Goal: Contribute content

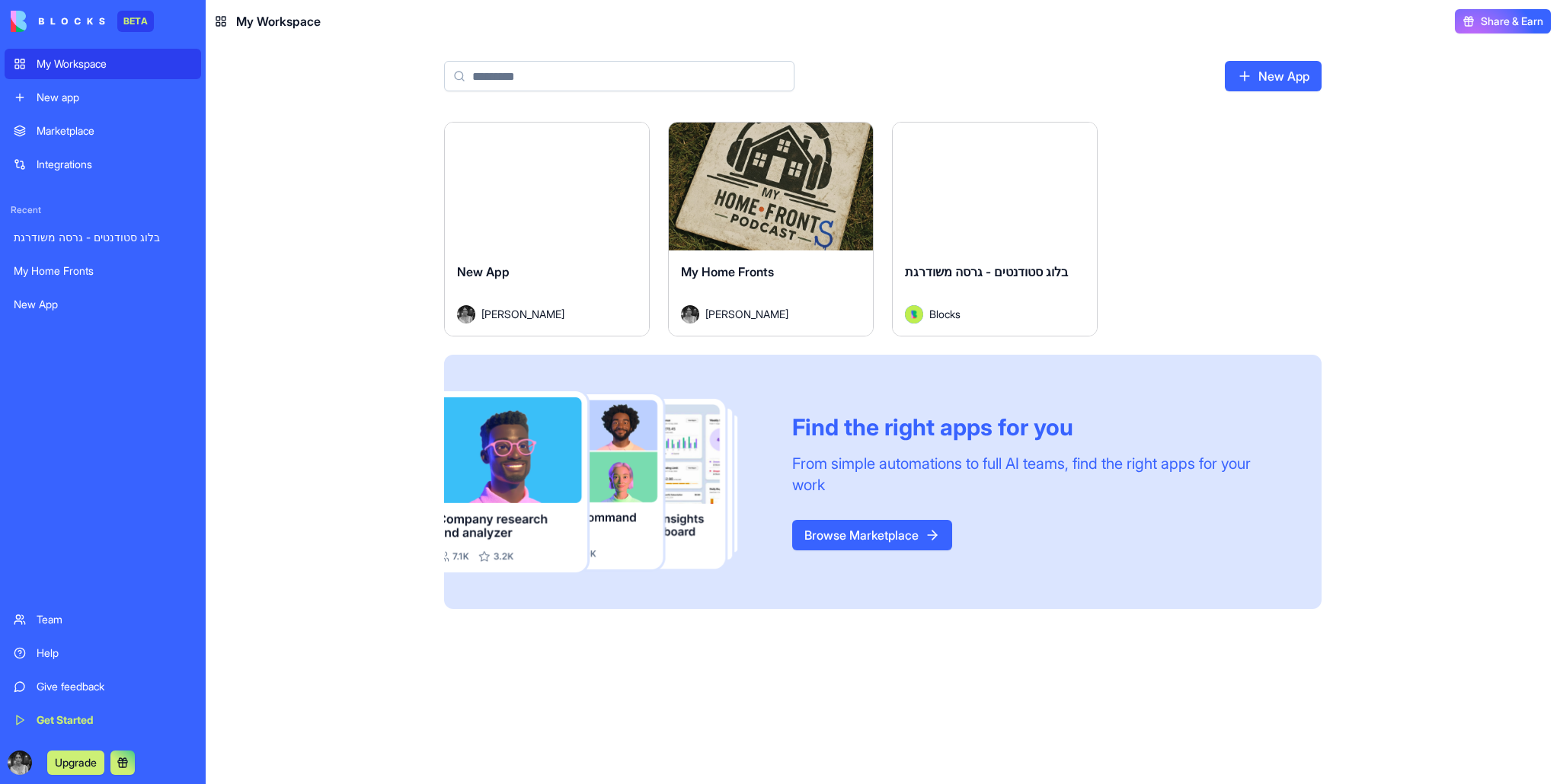
click at [53, 277] on div "My Home Fronts" at bounding box center [103, 271] width 178 height 16
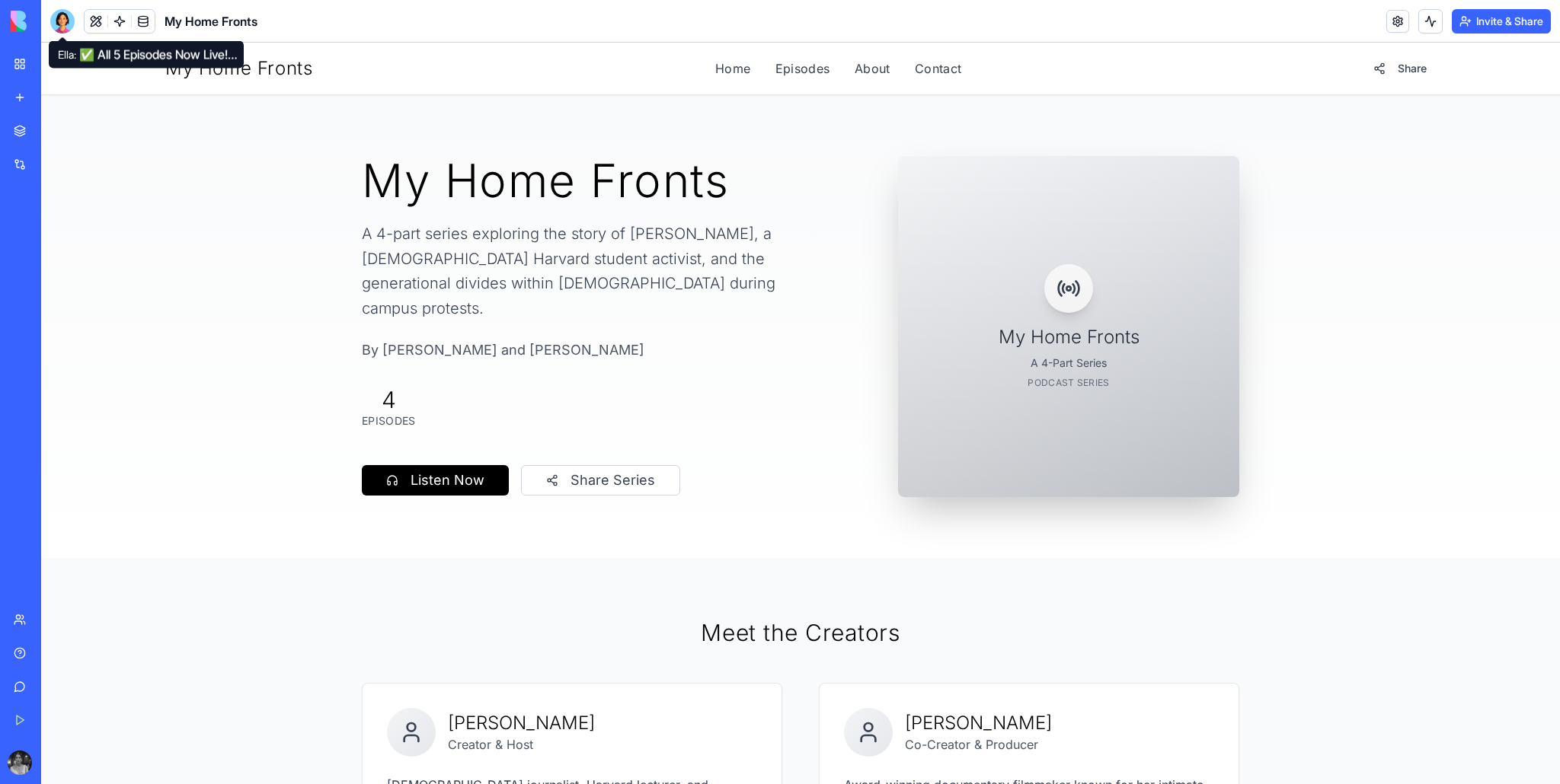
click at [66, 20] on div at bounding box center [62, 21] width 24 height 24
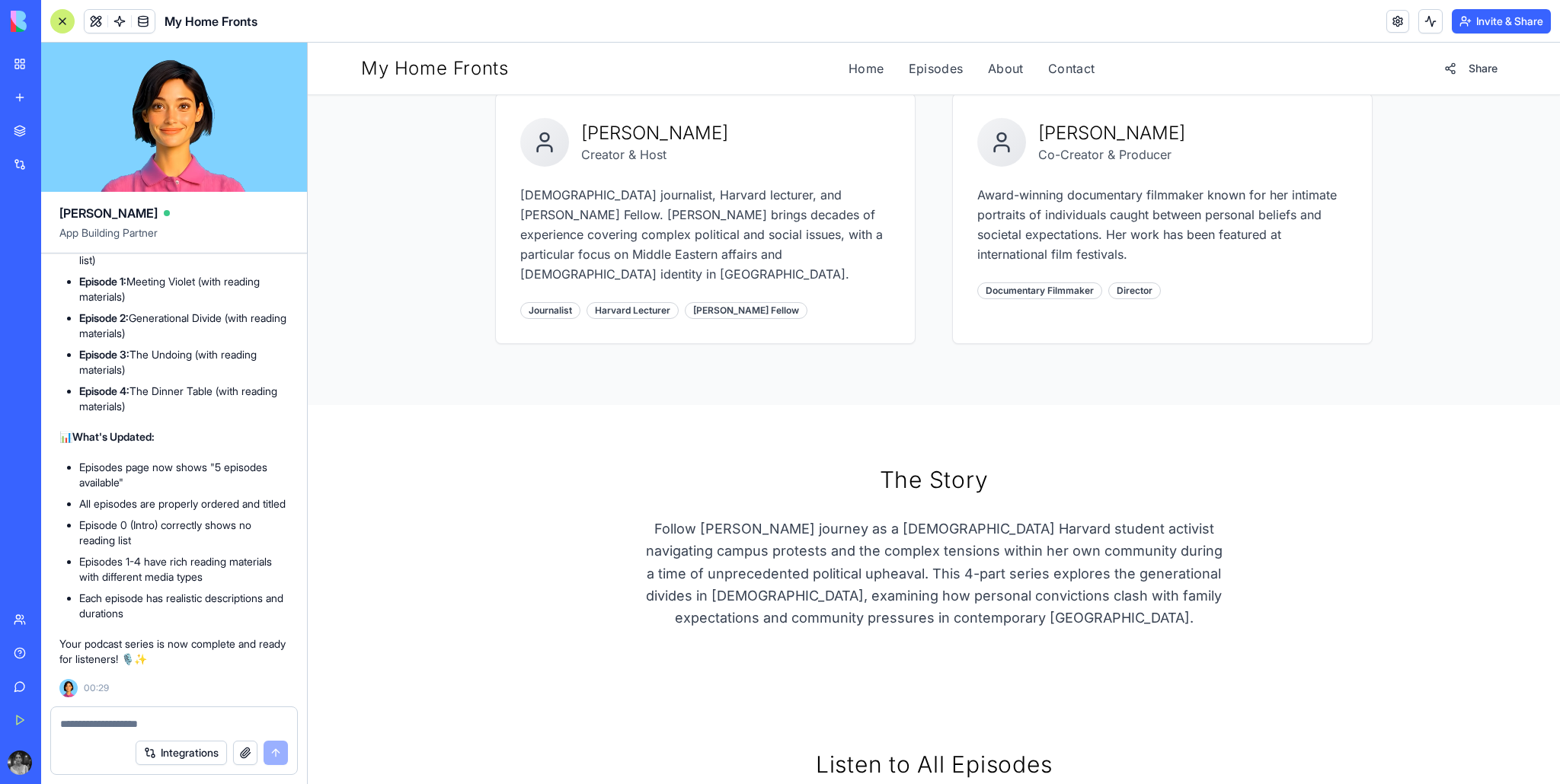
scroll to position [275, 0]
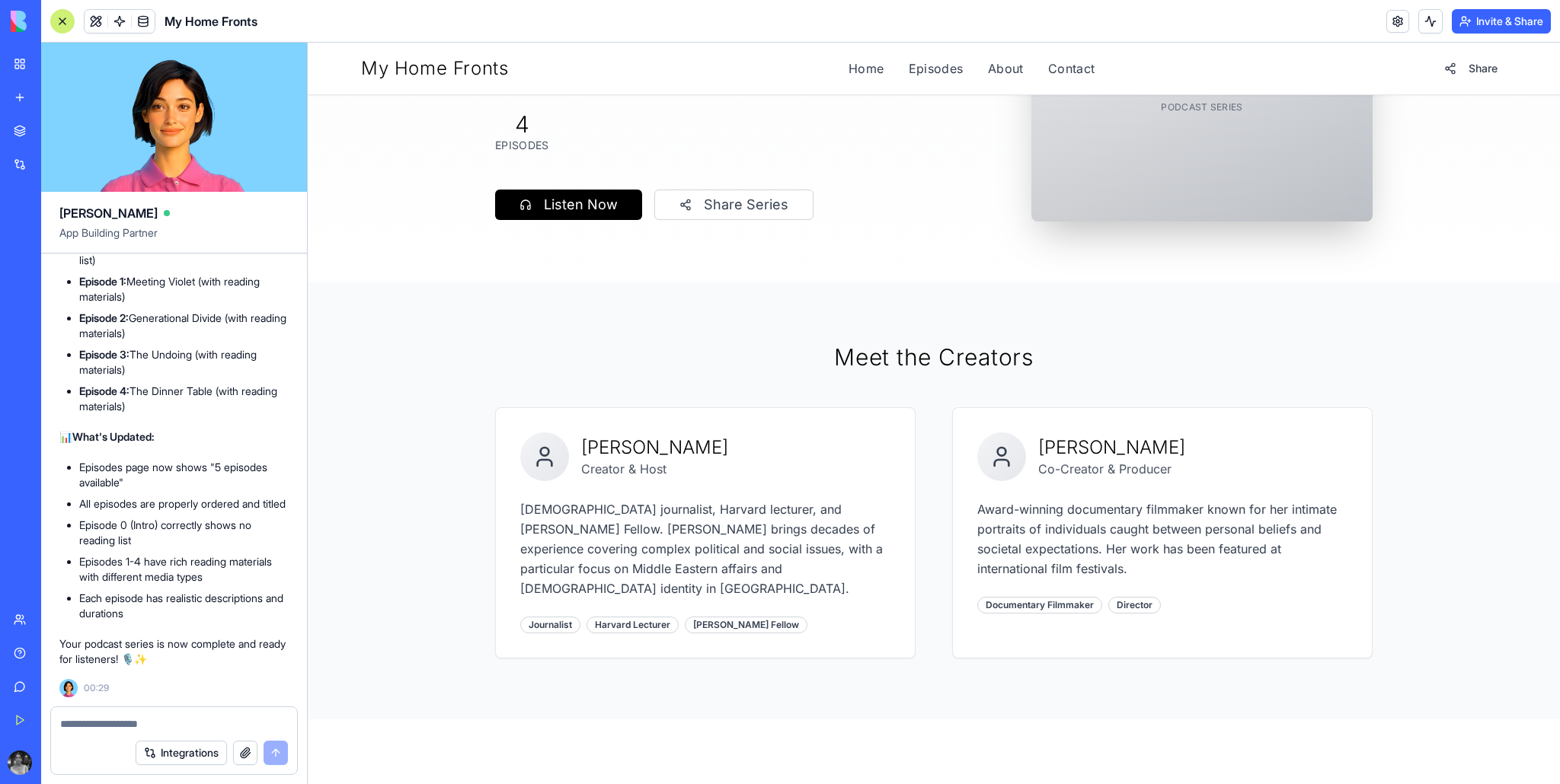
click at [111, 721] on textarea at bounding box center [174, 725] width 228 height 16
click at [940, 76] on link "Episodes" at bounding box center [936, 68] width 55 height 18
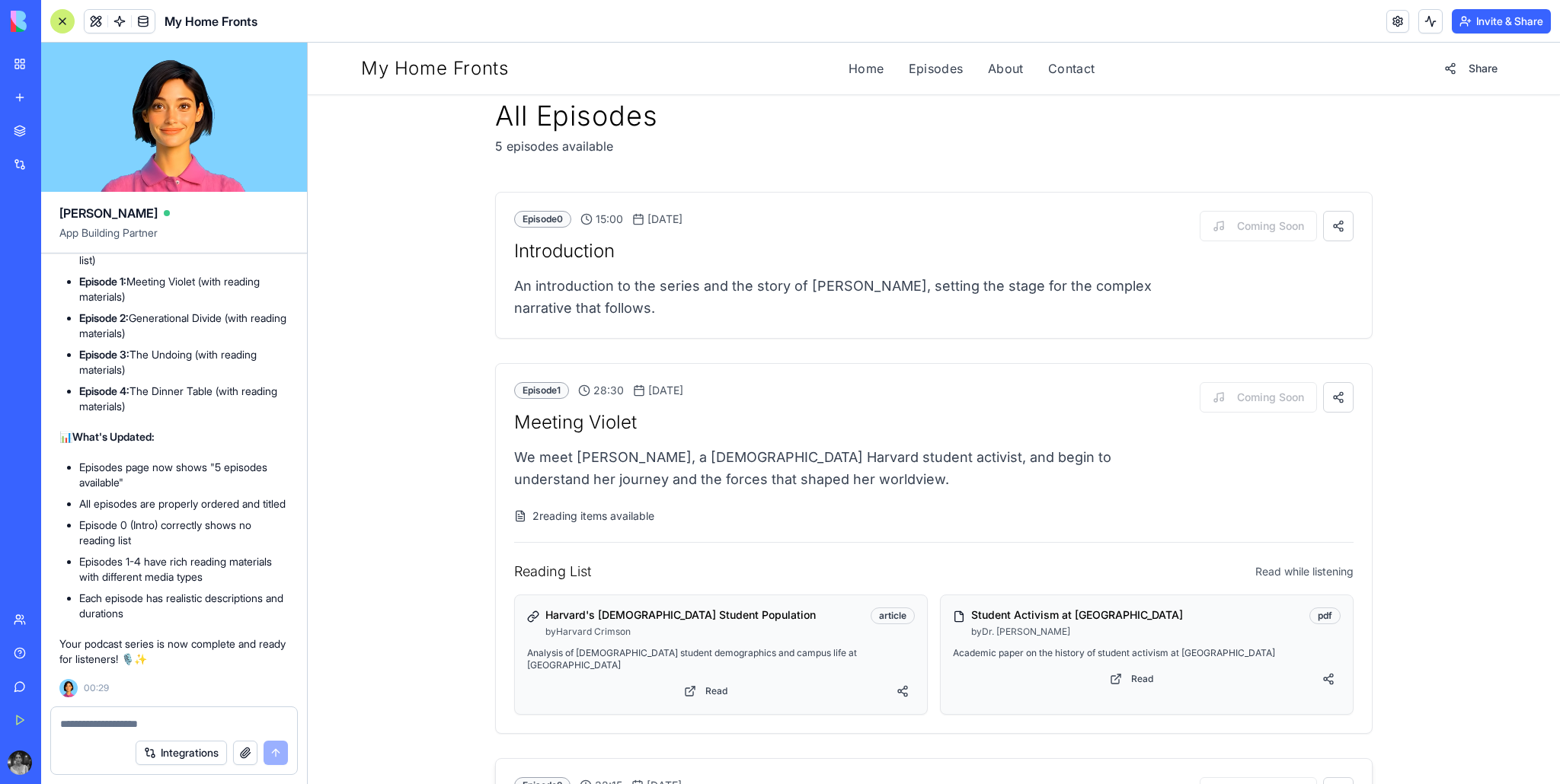
scroll to position [16, 0]
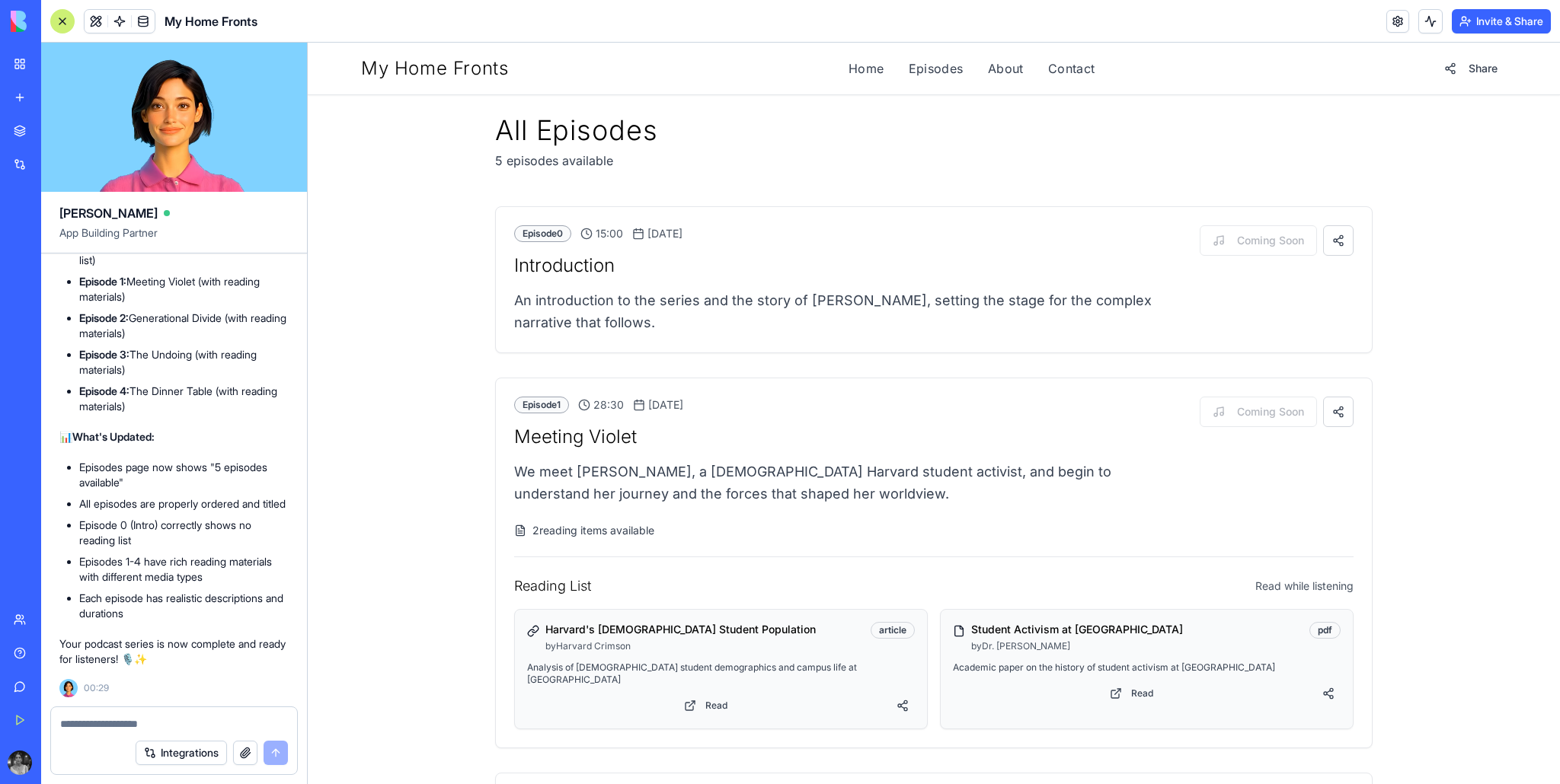
click at [219, 719] on textarea at bounding box center [174, 725] width 228 height 16
type textarea "*"
click at [171, 726] on textarea at bounding box center [174, 725] width 228 height 16
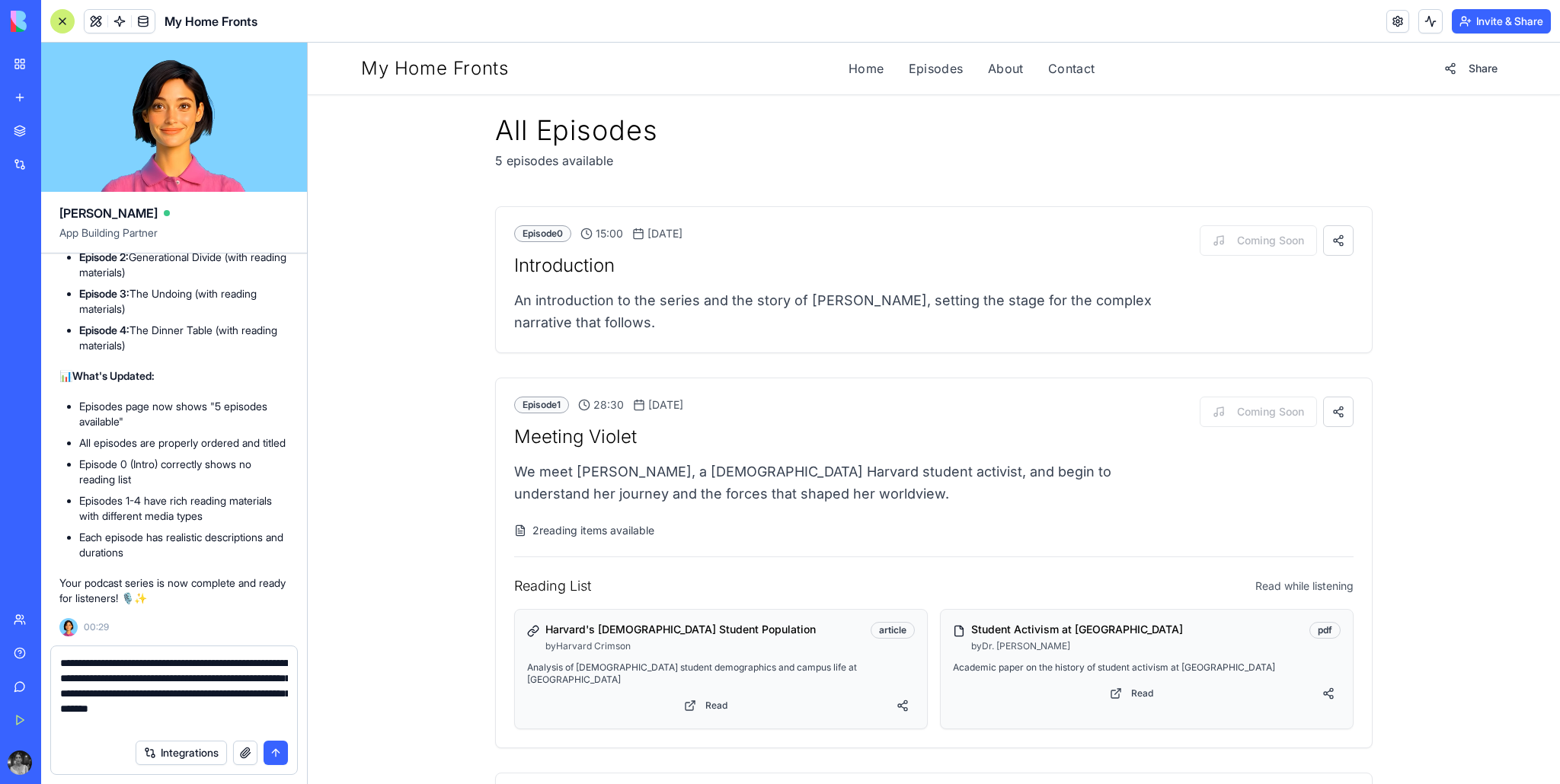
type textarea "**********"
click at [271, 763] on button "submit" at bounding box center [275, 753] width 24 height 24
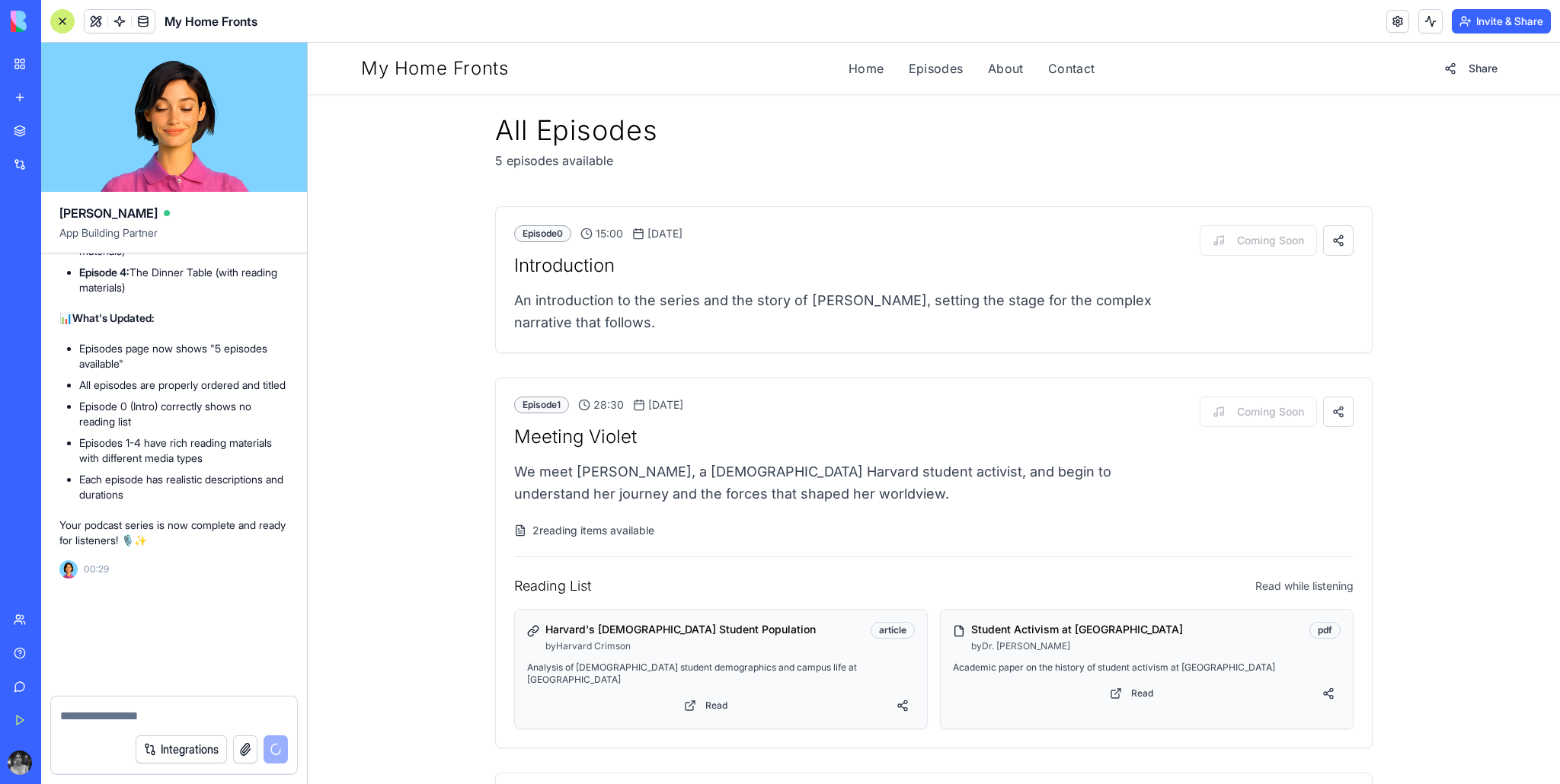
scroll to position [58536, 0]
